Goal: Information Seeking & Learning: Learn about a topic

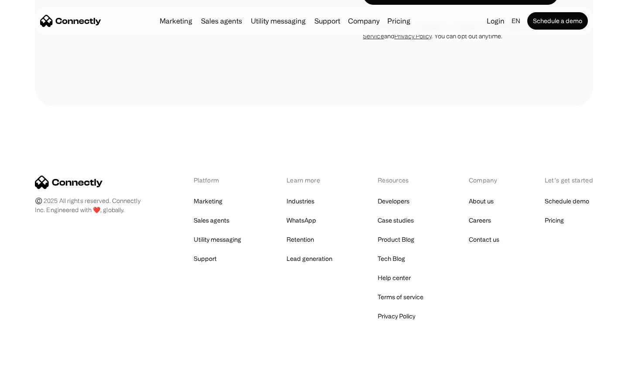
scroll to position [736, 0]
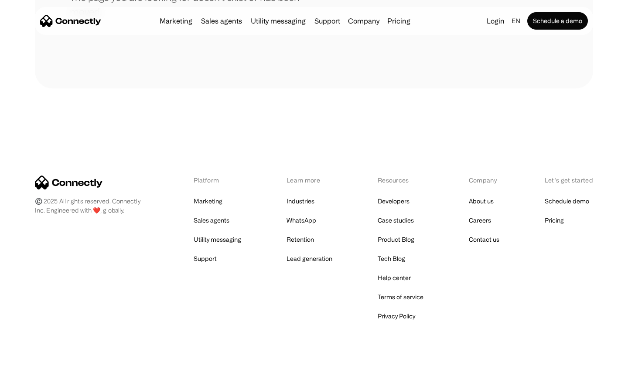
scroll to position [159, 0]
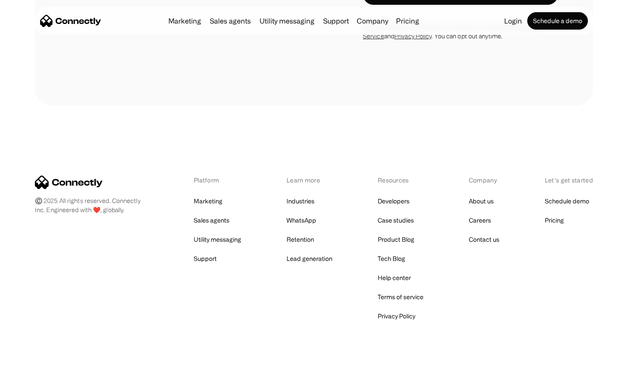
scroll to position [1474, 0]
